Goal: Communication & Community: Answer question/provide support

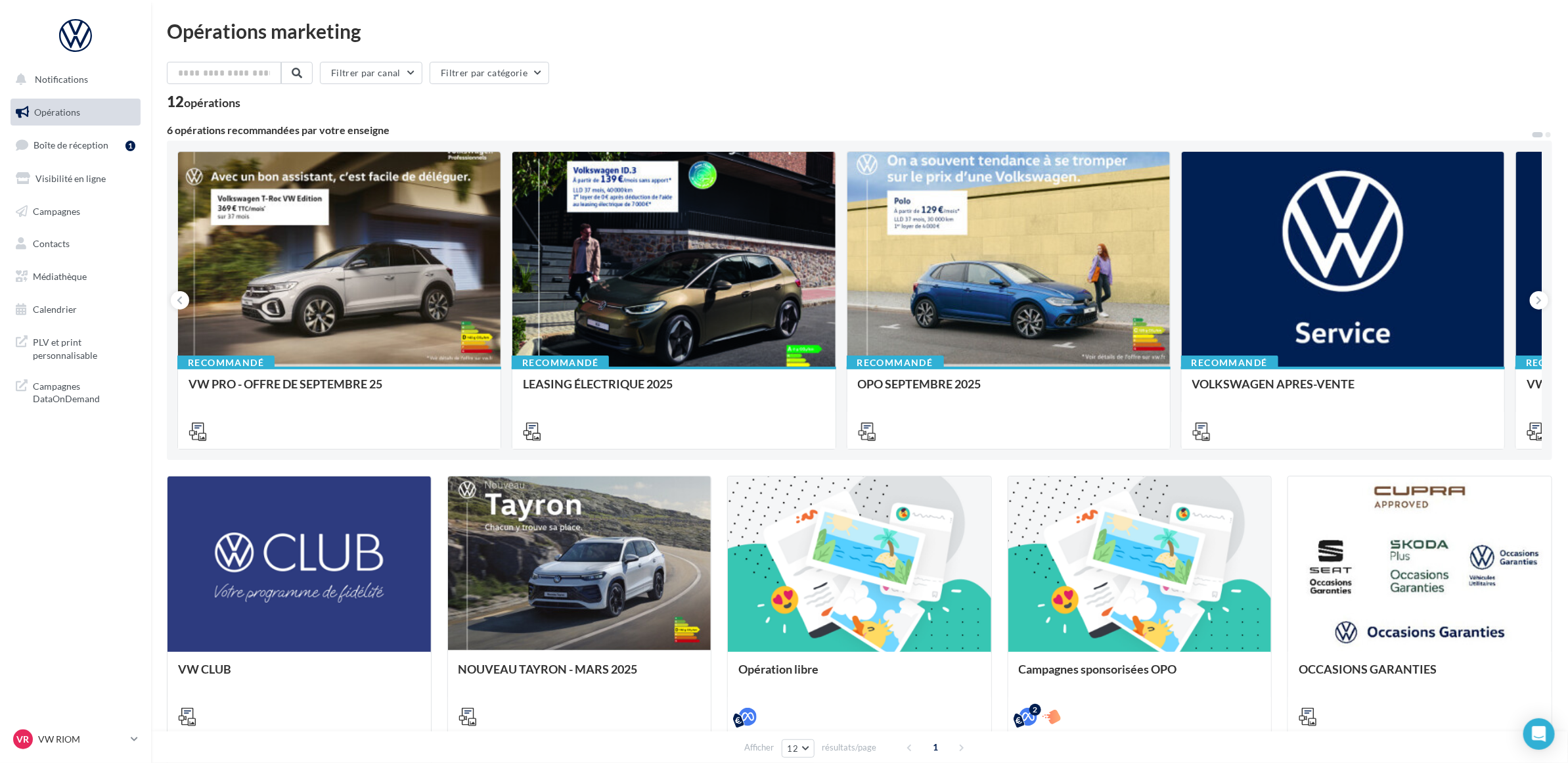
click at [73, 472] on nav "Notifications Opérations Boîte de réception 1 Visibilité en ligne Campagnes Con…" at bounding box center [76, 381] width 151 height 763
drag, startPoint x: 763, startPoint y: 84, endPoint x: 668, endPoint y: 156, distance: 119.2
click at [763, 84] on div "Filtrer par canal Filtrer par catégorie" at bounding box center [860, 76] width 1386 height 28
click at [114, 459] on nav "Notifications Opérations Boîte de réception 1 Visibilité en ligne Campagnes Con…" at bounding box center [76, 381] width 151 height 763
click at [87, 142] on span "Boîte de réception" at bounding box center [71, 145] width 75 height 11
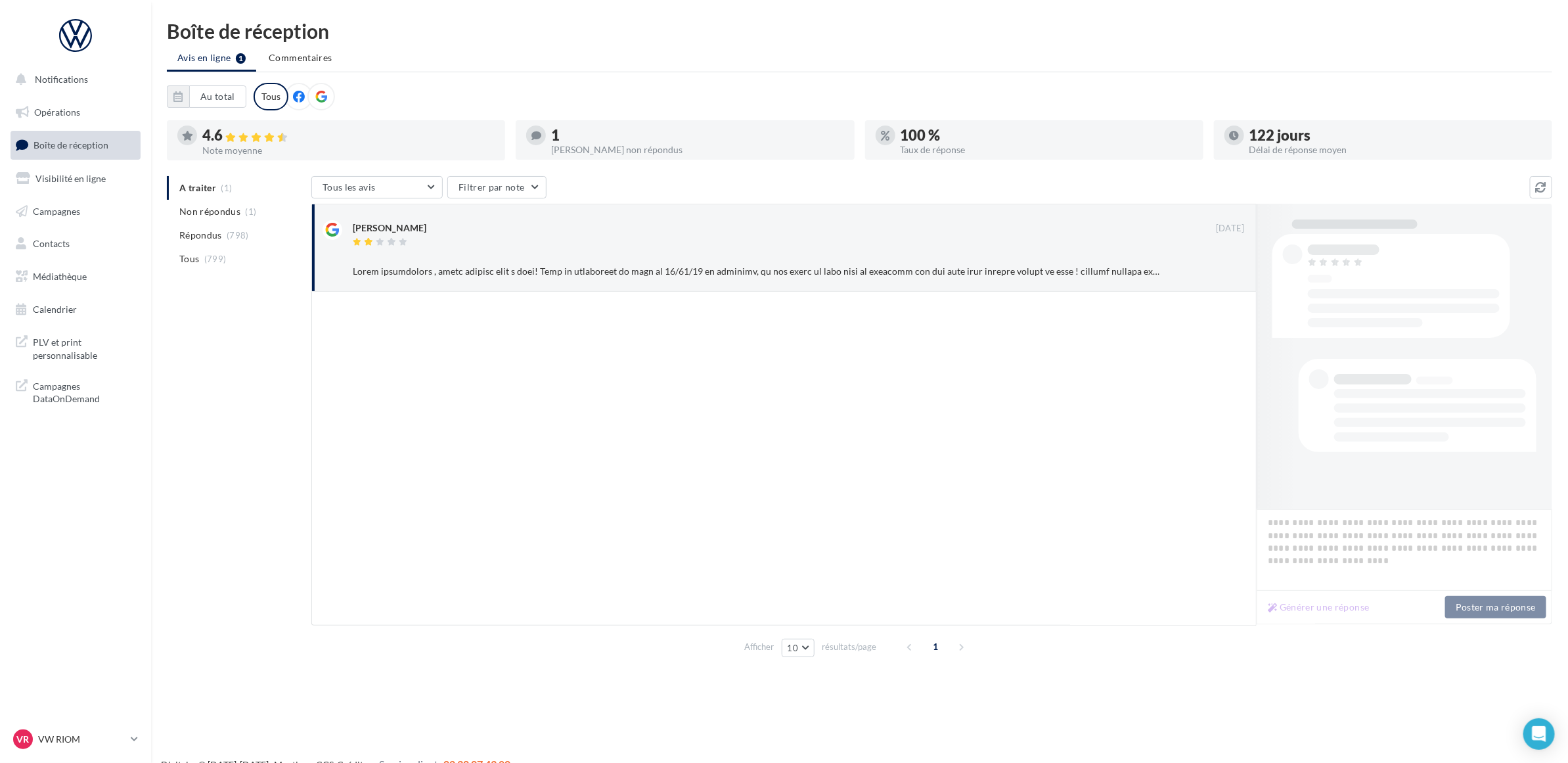
click at [582, 399] on div at bounding box center [784, 459] width 946 height 334
click at [624, 251] on div "[PERSON_NAME] [DATE] Ignorer" at bounding box center [799, 253] width 892 height 60
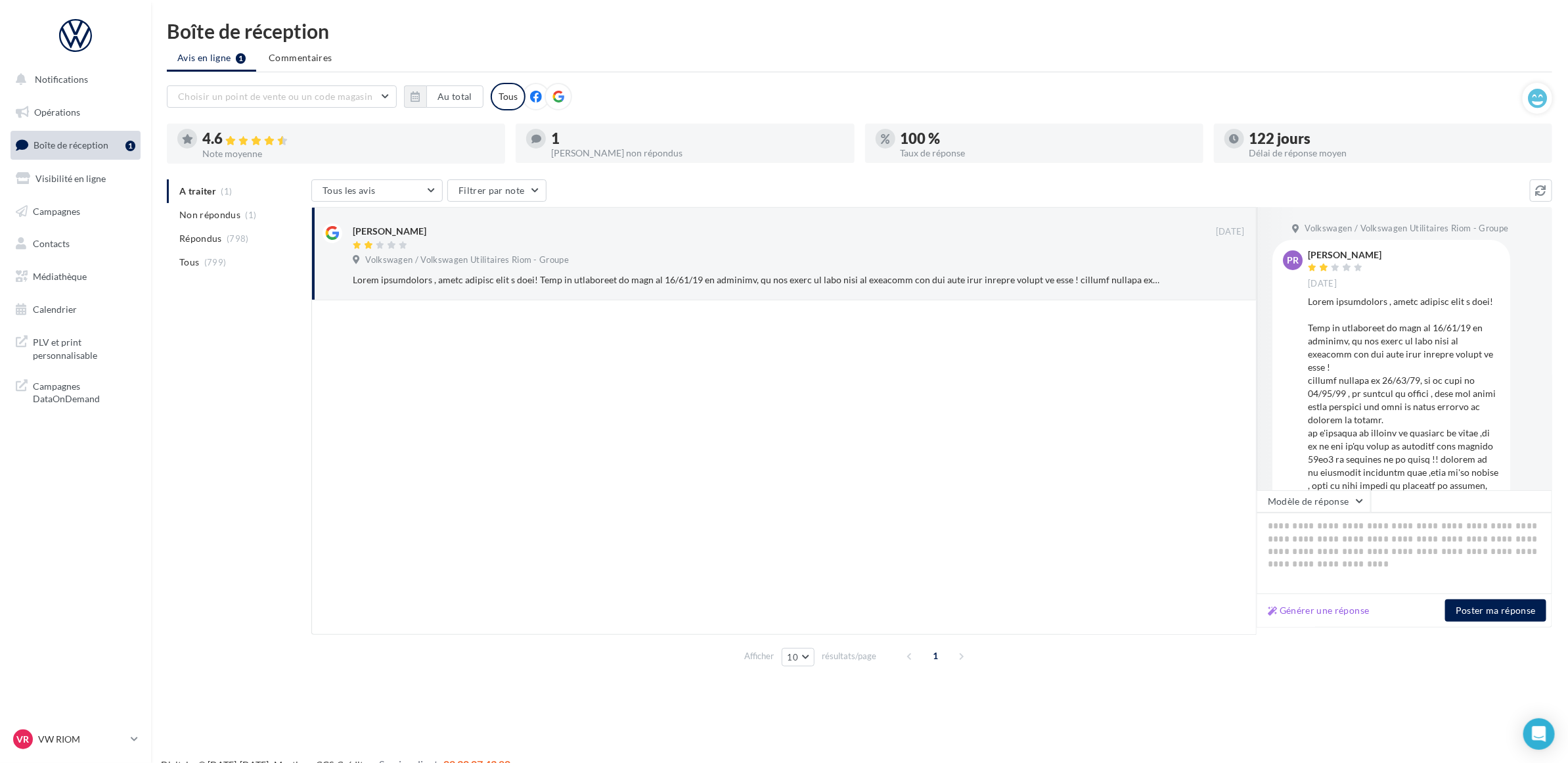
click at [680, 394] on div at bounding box center [784, 467] width 946 height 334
click at [806, 385] on div at bounding box center [784, 467] width 946 height 334
click at [805, 392] on div at bounding box center [784, 467] width 946 height 334
click at [1277, 534] on textarea at bounding box center [1404, 554] width 295 height 82
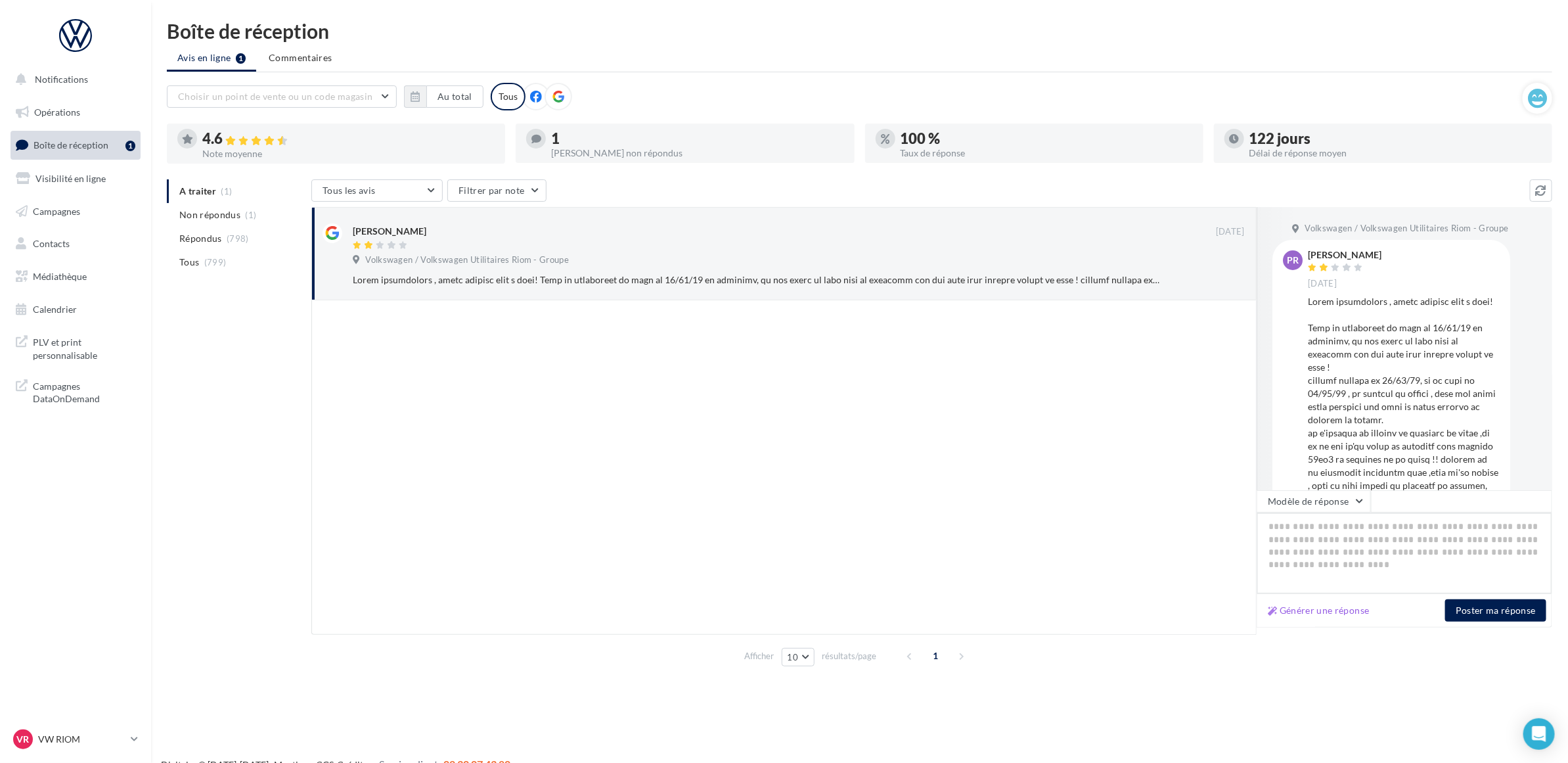
paste textarea "**********"
type textarea "**********"
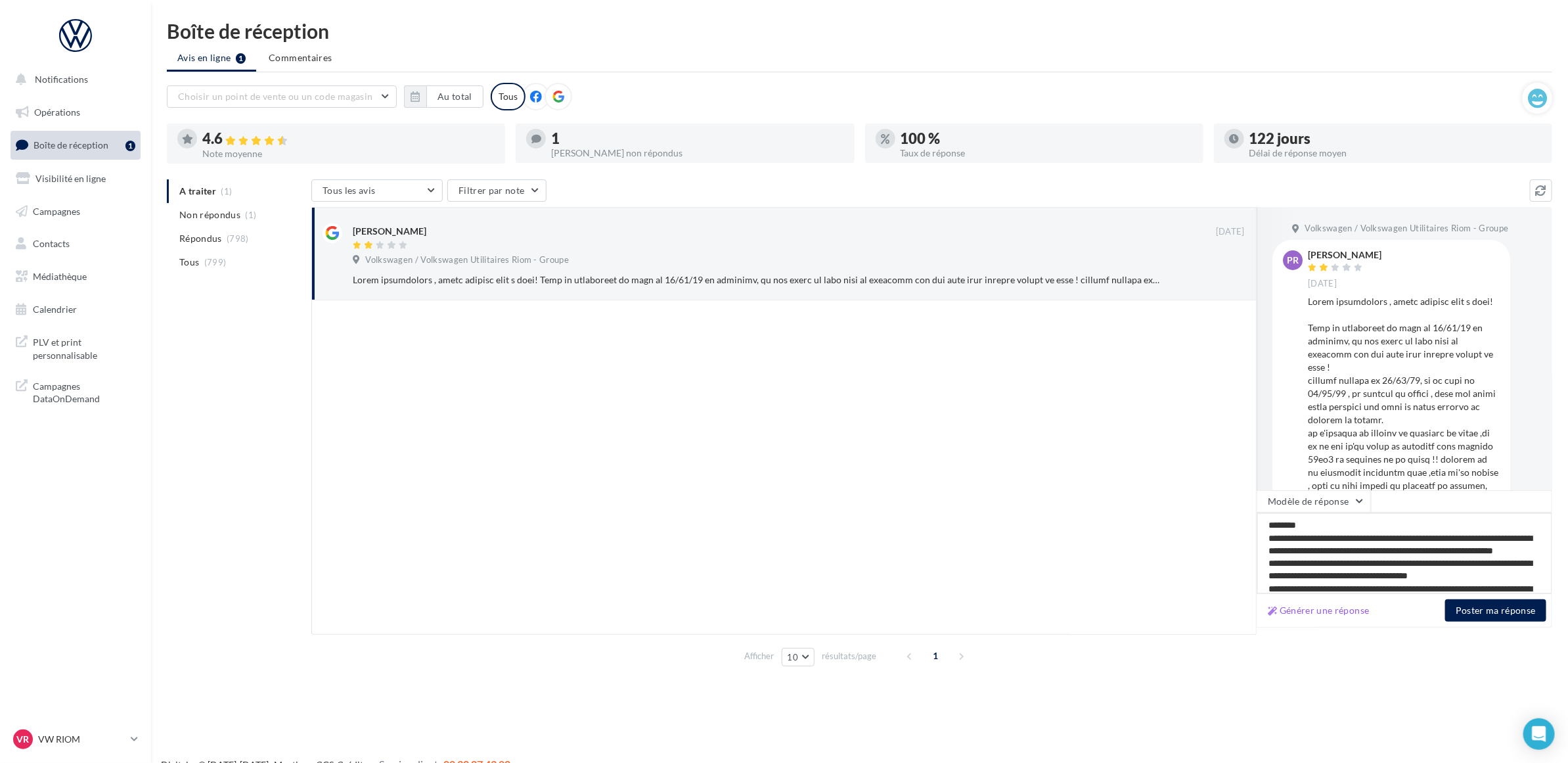
scroll to position [38, 0]
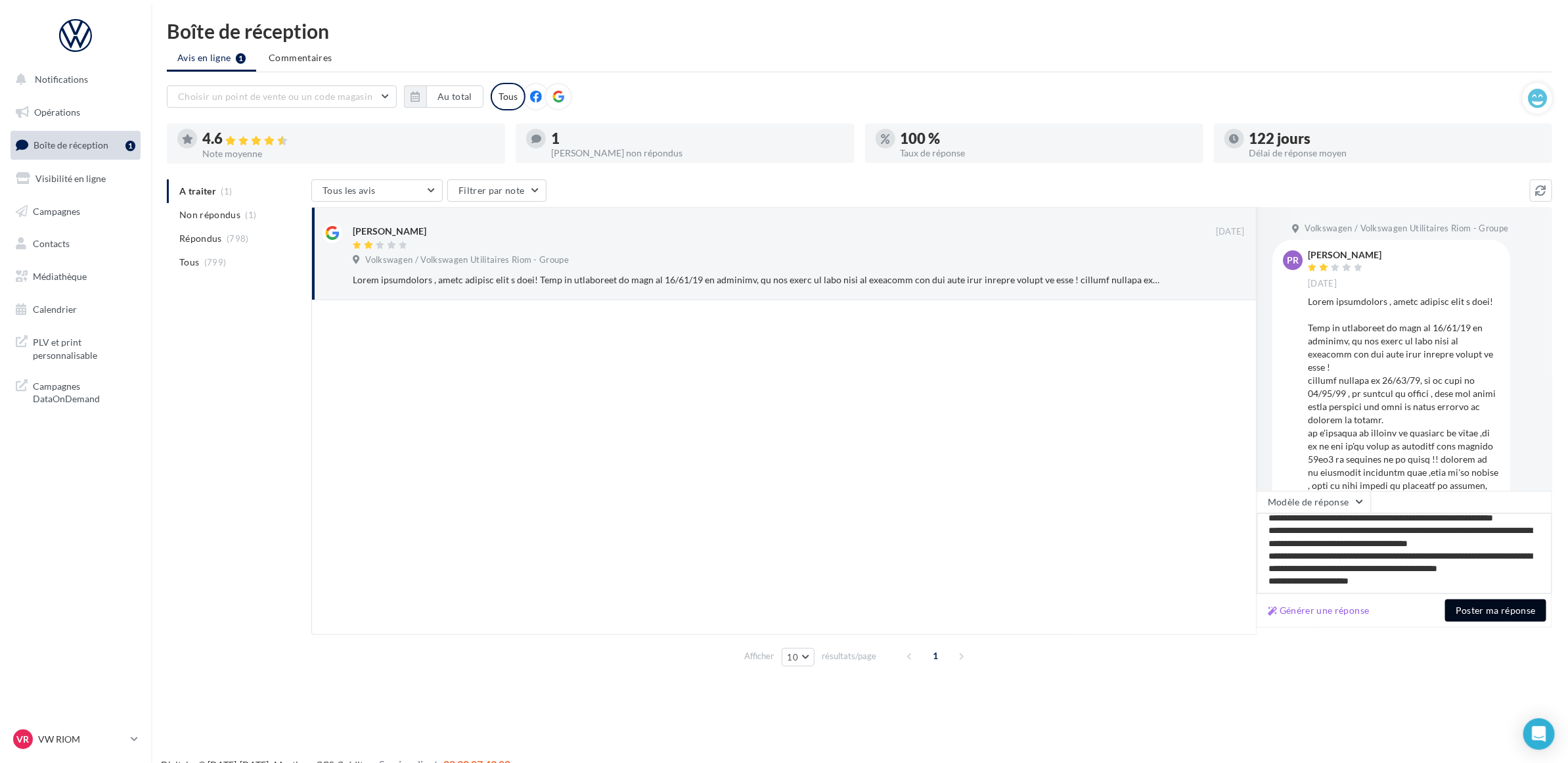
type textarea "**********"
click at [1469, 611] on button "Poster ma réponse" at bounding box center [1496, 611] width 101 height 22
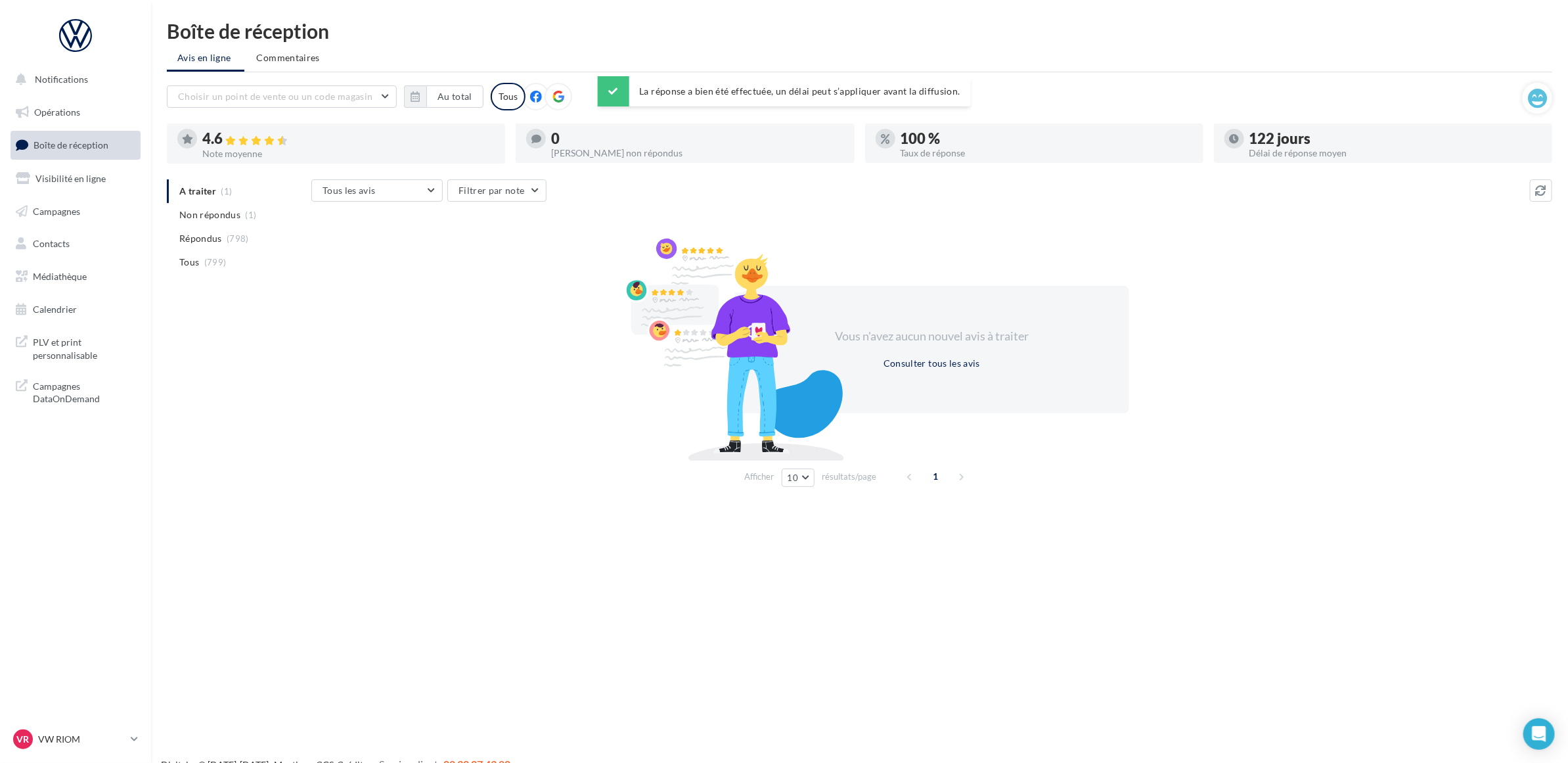
click at [378, 323] on div "Vous n'avez aucun nouvel avis à traiter Consulter tous les avis" at bounding box center [932, 349] width 1241 height 211
click at [120, 480] on nav "Notifications Opérations Boîte de réception Visibilité en ligne Campagnes Conta…" at bounding box center [76, 381] width 151 height 763
click at [624, 38] on div "Boîte de réception" at bounding box center [860, 31] width 1386 height 20
click at [74, 733] on p "VW RIOM" at bounding box center [82, 739] width 88 height 13
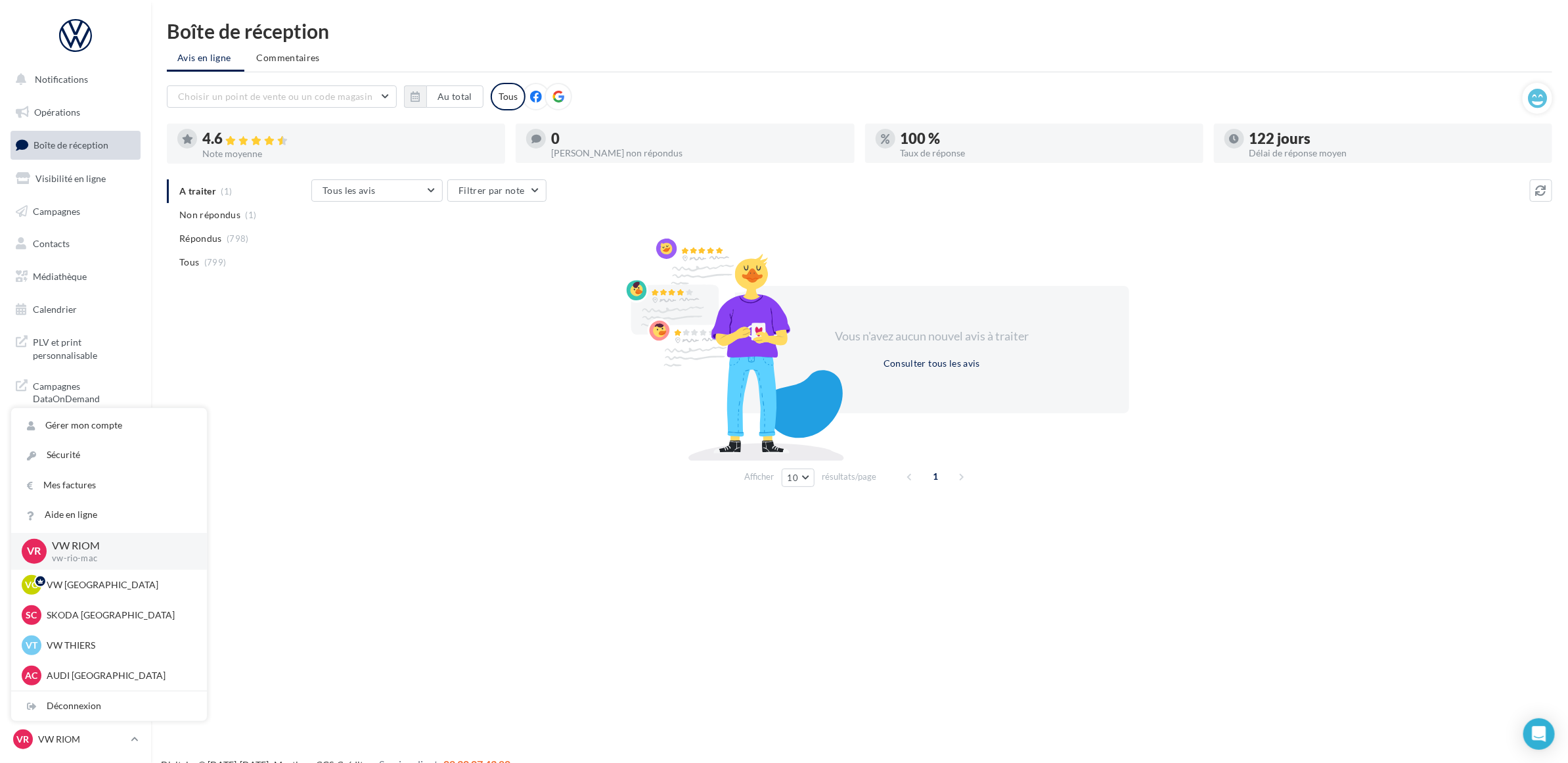
click at [382, 438] on div "Vous n'avez aucun nouvel avis à traiter Consulter tous les avis" at bounding box center [932, 349] width 1241 height 211
